Goal: Transaction & Acquisition: Purchase product/service

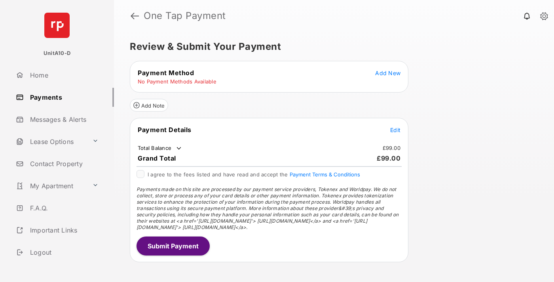
click at [388, 73] on span "Add New" at bounding box center [387, 73] width 25 height 7
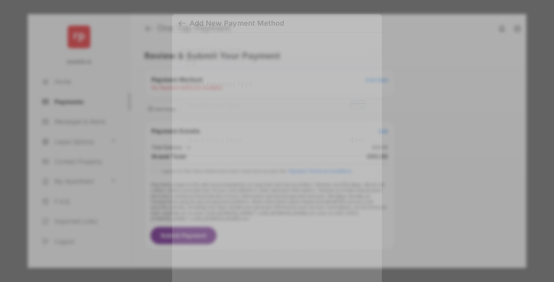
click at [275, 141] on div "BACS Direct Debit" at bounding box center [276, 140] width 177 height 15
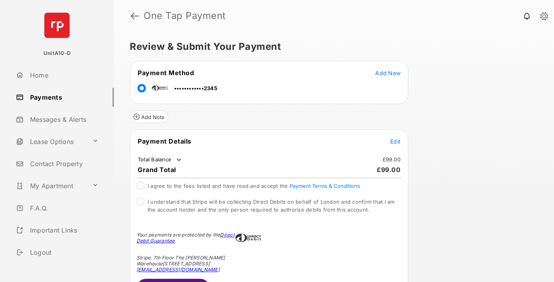
click at [395, 141] on span "Edit" at bounding box center [395, 141] width 10 height 7
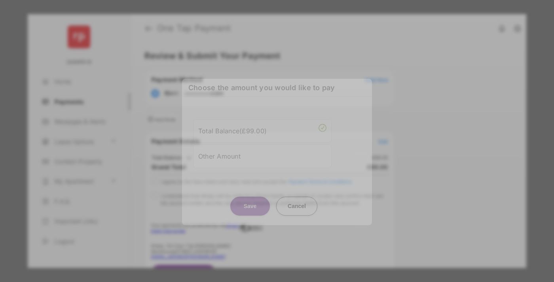
click at [262, 156] on div "Other Amount" at bounding box center [262, 156] width 128 height 13
type input "**"
click at [250, 211] on button "Save" at bounding box center [250, 206] width 40 height 19
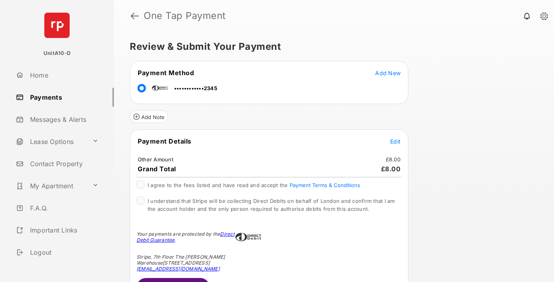
click at [395, 141] on span "Edit" at bounding box center [395, 141] width 10 height 7
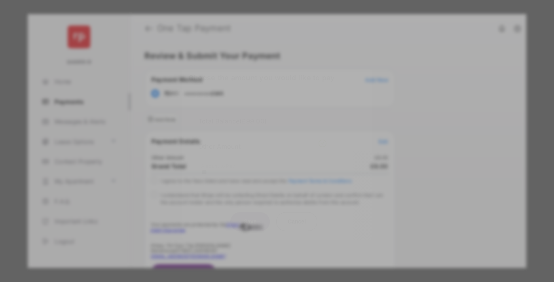
click at [250, 221] on button "Save" at bounding box center [250, 221] width 40 height 19
